Goal: Information Seeking & Learning: Learn about a topic

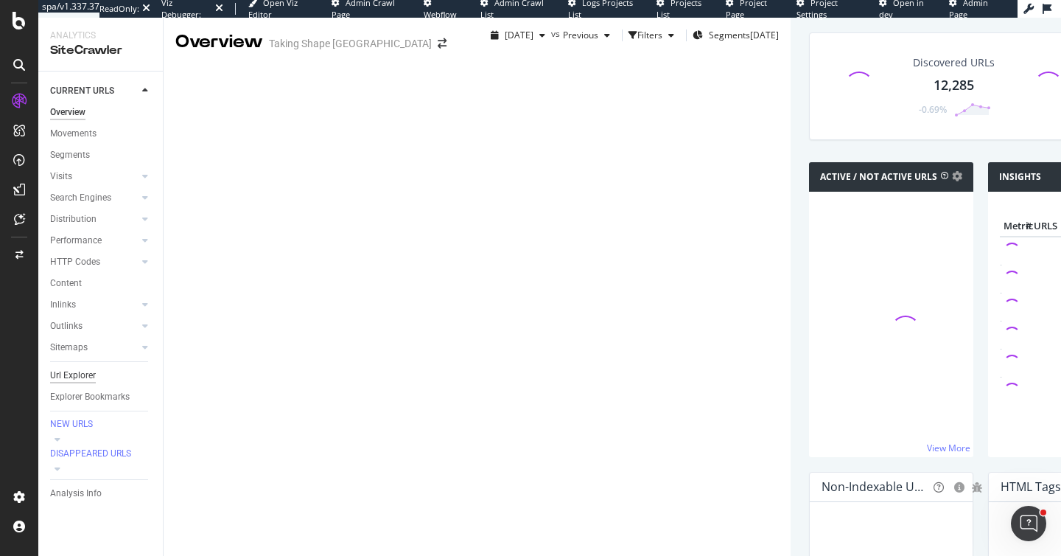
click at [86, 380] on div "Url Explorer" at bounding box center [73, 375] width 46 height 15
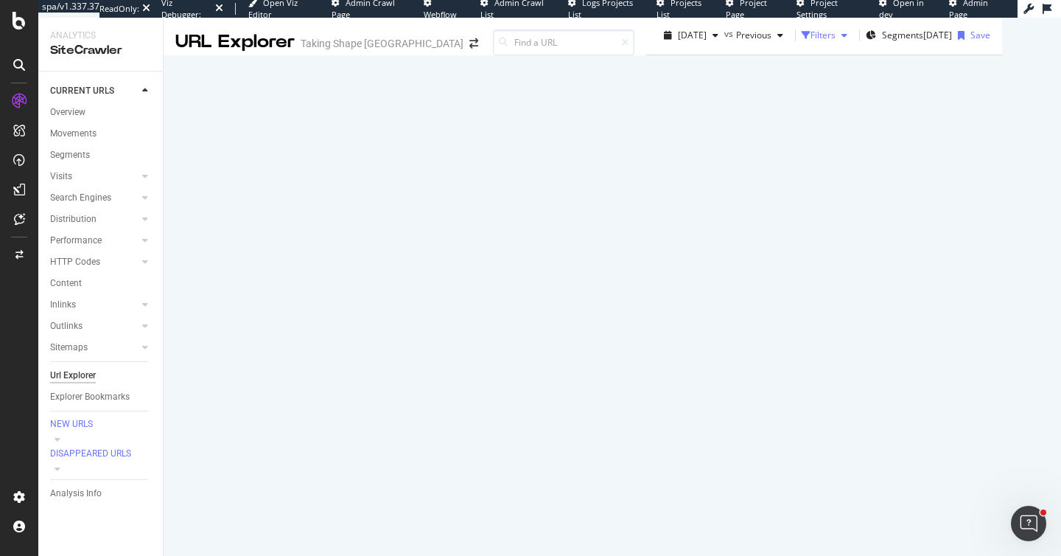
click at [811, 41] on div "Filters" at bounding box center [823, 35] width 25 height 13
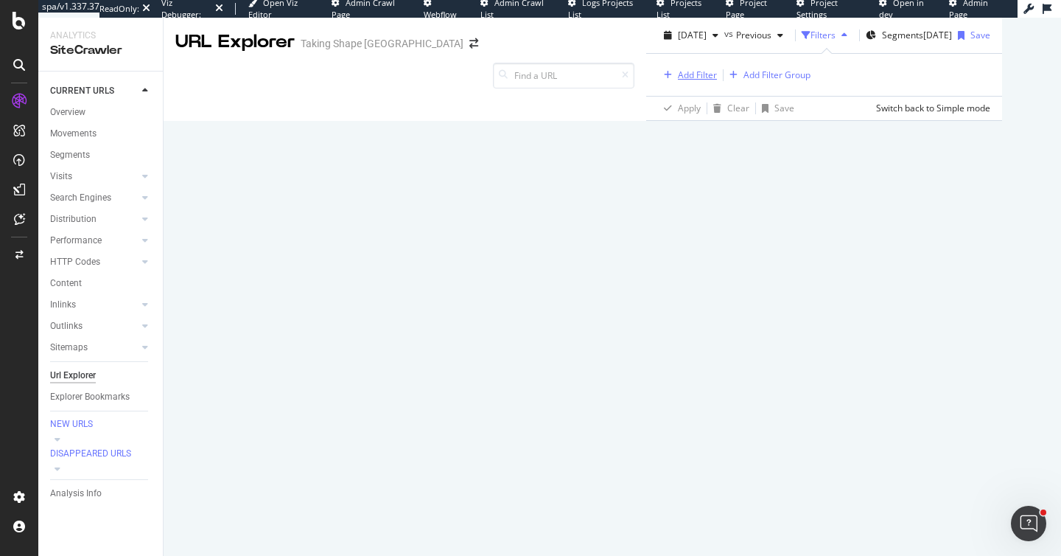
click at [678, 81] on div "Add Filter" at bounding box center [697, 75] width 39 height 13
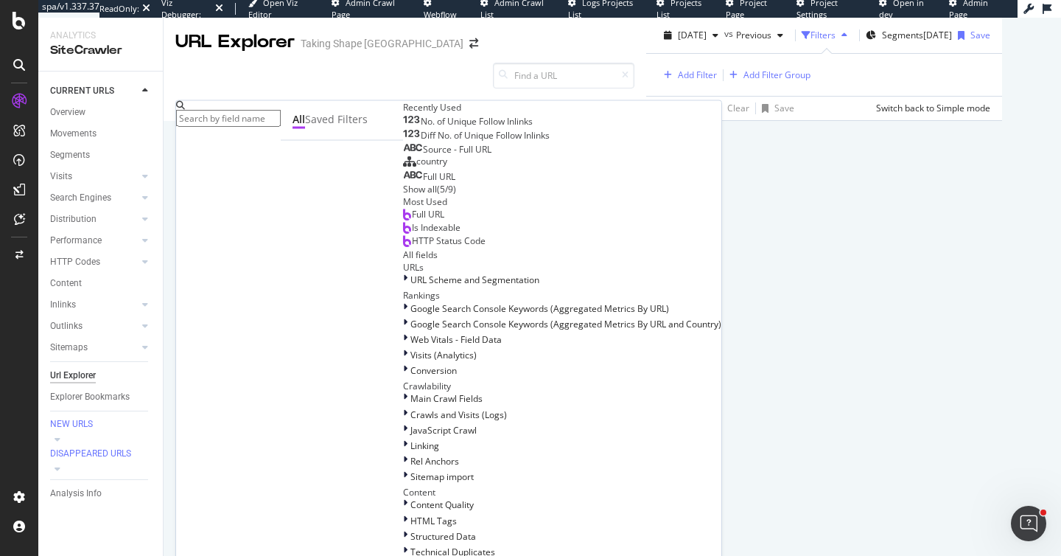
click at [281, 122] on input "text" at bounding box center [228, 118] width 105 height 17
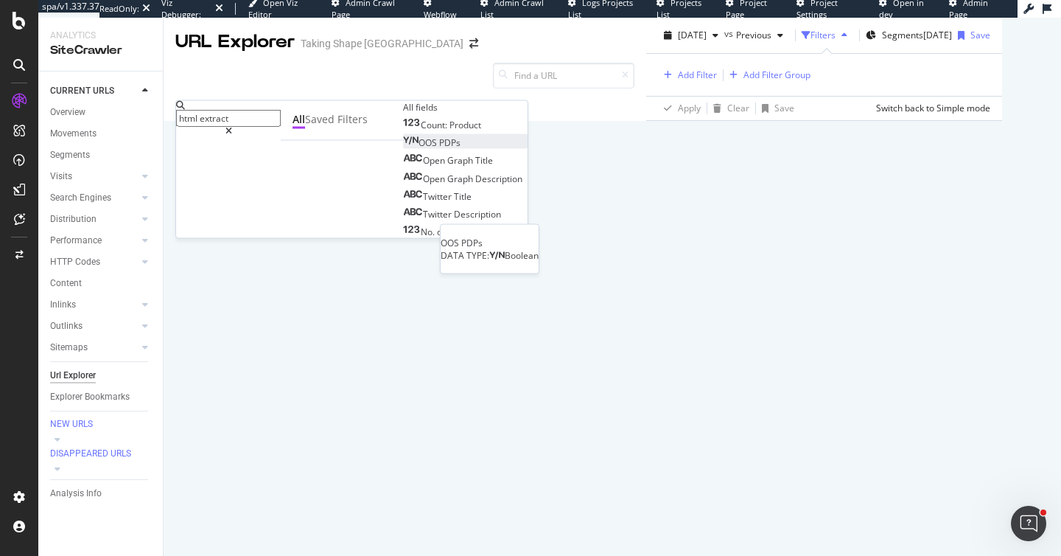
type input "html extract"
click at [403, 149] on div "OOS PDPs" at bounding box center [431, 142] width 57 height 13
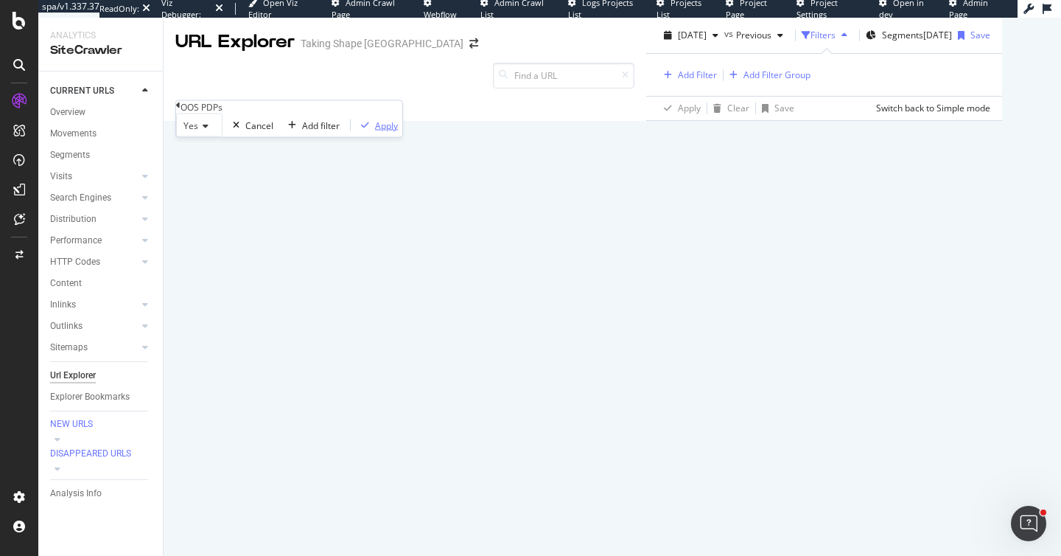
click at [375, 131] on div "Apply" at bounding box center [386, 125] width 23 height 13
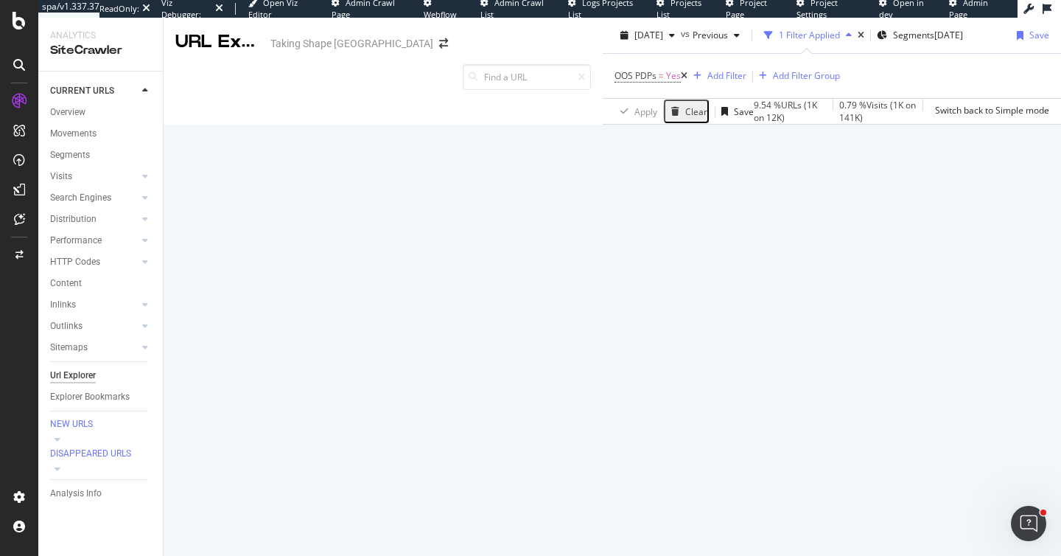
scroll to position [57, 0]
click at [660, 86] on span "_others" at bounding box center [675, 76] width 30 height 21
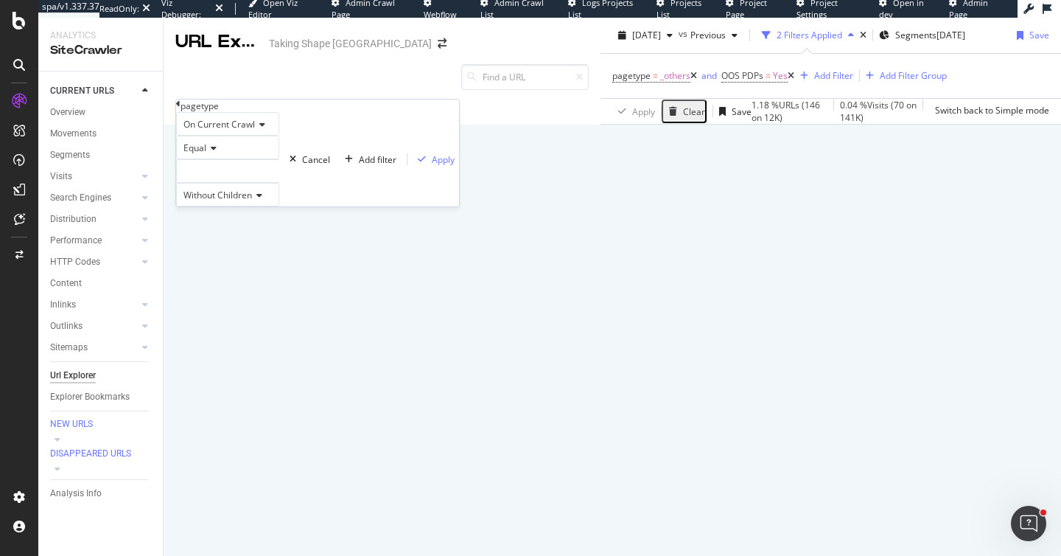
click at [601, 124] on div "Apply Clear Save 1.18 % URLs ( 146 on 12K ) 0.04 % Visits ( 70 on 141K ) Switch…" at bounding box center [831, 111] width 461 height 26
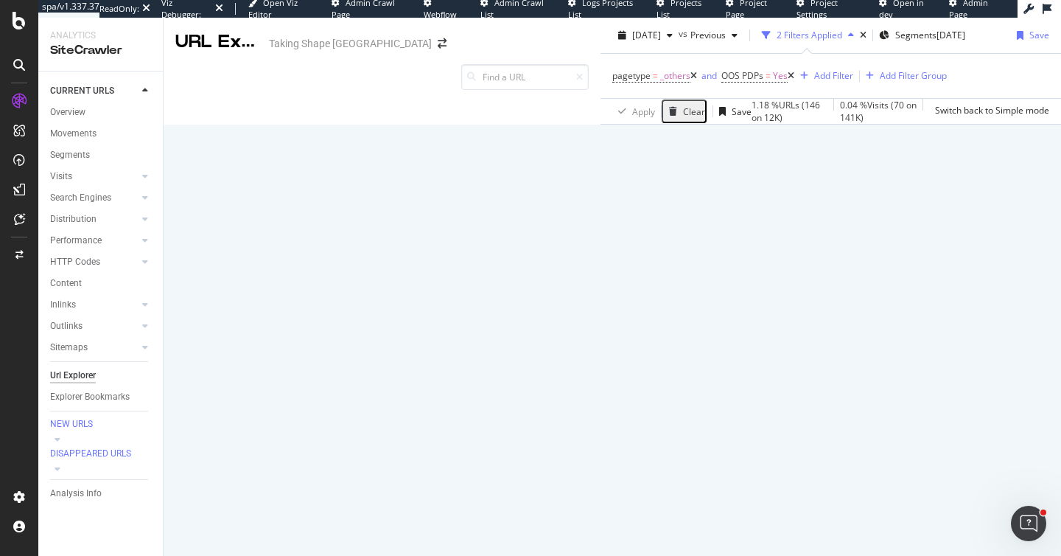
click at [690, 80] on icon at bounding box center [693, 75] width 7 height 9
